Goal: Find specific page/section

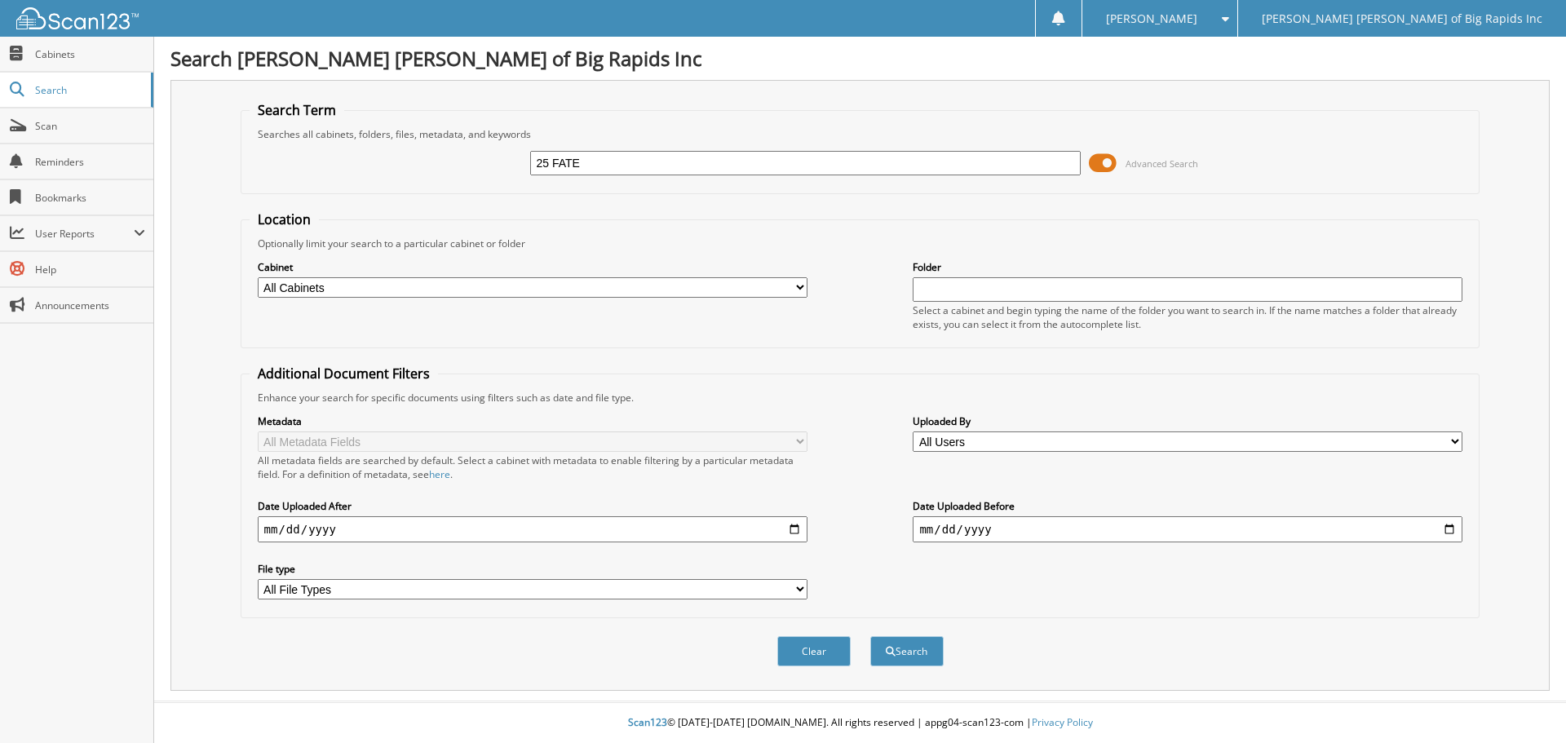
type input "25 FATE"
click at [870, 636] on button "Search" at bounding box center [906, 651] width 73 height 30
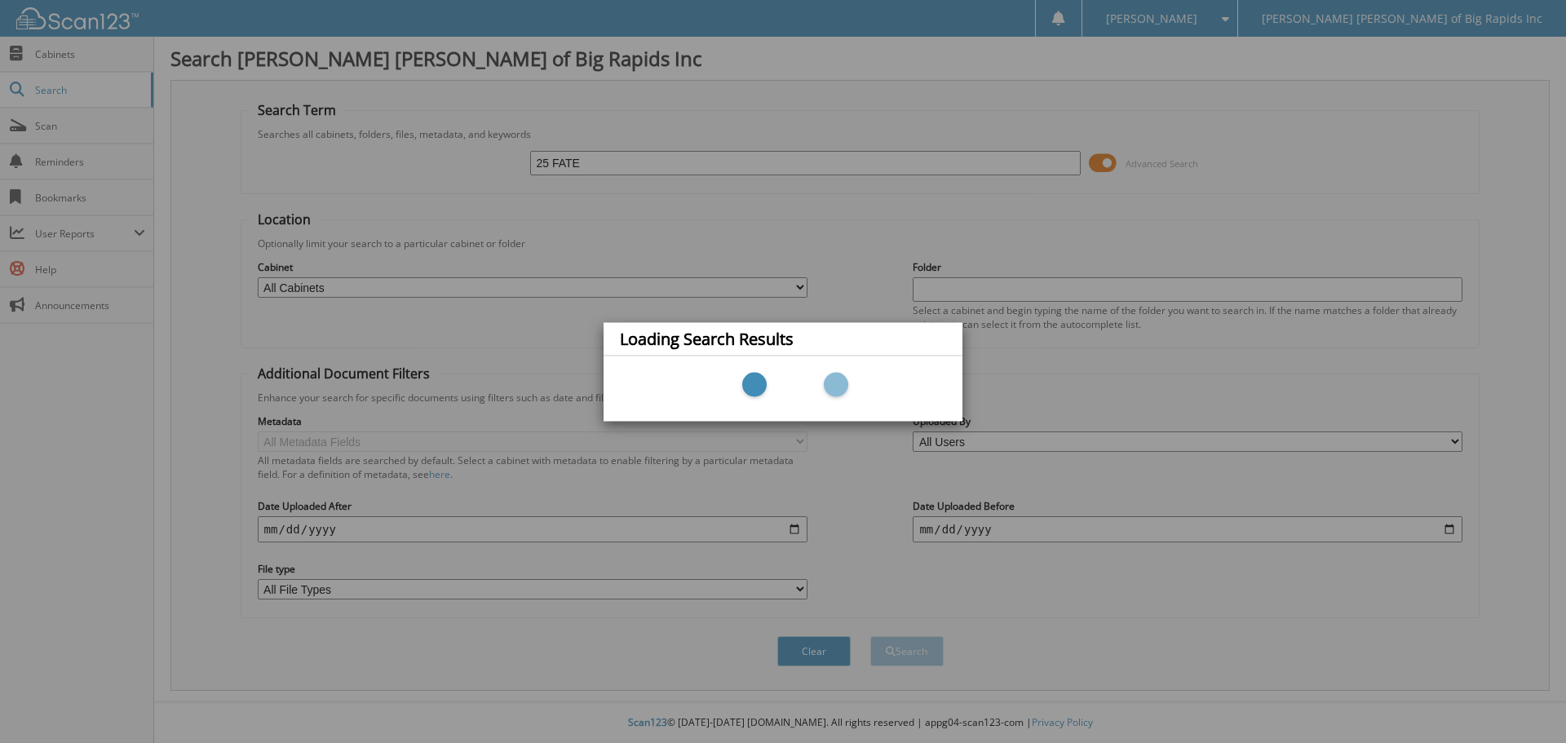
click at [898, 121] on div "Loading Search Results" at bounding box center [783, 371] width 1566 height 743
click at [731, 113] on div "Loading Search Results" at bounding box center [783, 371] width 1566 height 743
click at [926, 86] on div "Loading Search Results" at bounding box center [783, 371] width 1566 height 743
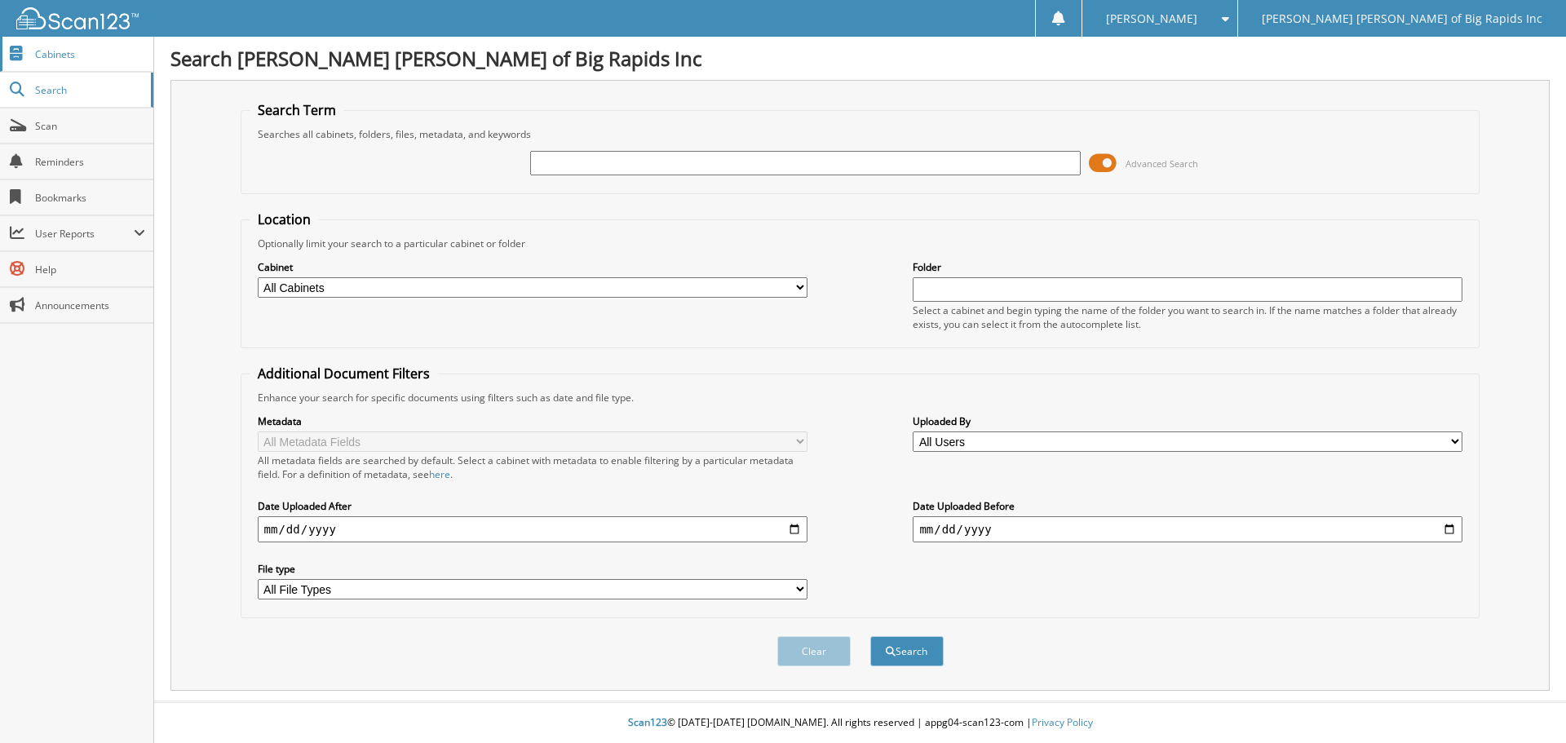
click at [69, 55] on span "Cabinets" at bounding box center [90, 54] width 110 height 14
